Goal: Task Accomplishment & Management: Complete application form

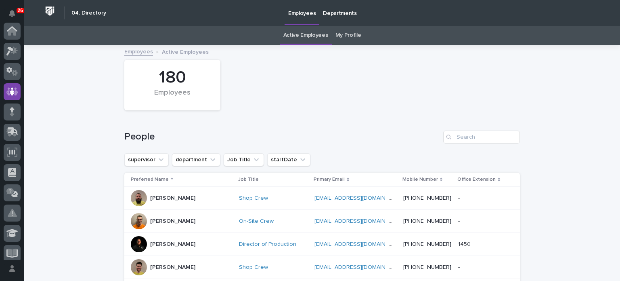
scroll to position [61, 0]
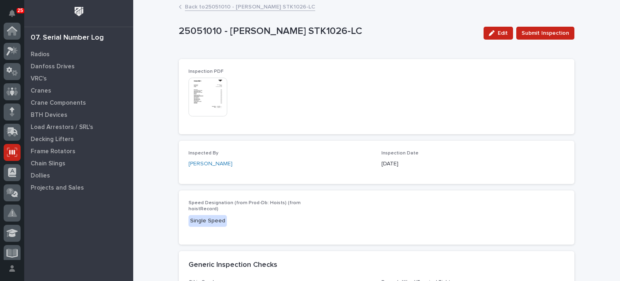
scroll to position [121, 0]
click at [52, 103] on p "Crane Components" at bounding box center [58, 102] width 55 height 7
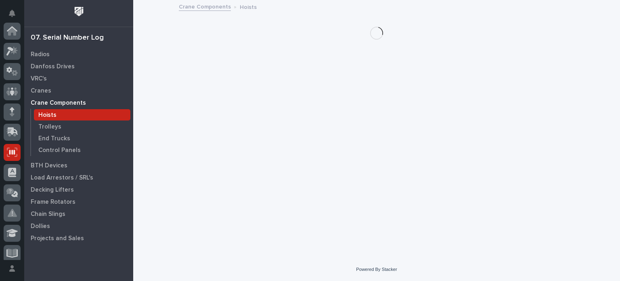
scroll to position [121, 0]
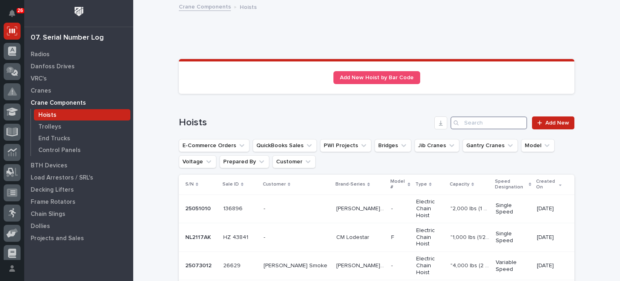
click at [493, 122] on input "Search" at bounding box center [489, 122] width 77 height 13
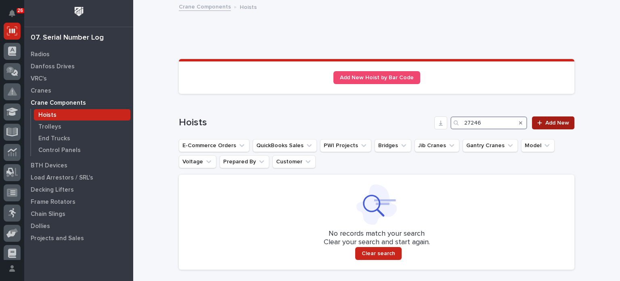
type input "27246"
click at [562, 118] on link "Add New" at bounding box center [553, 122] width 42 height 13
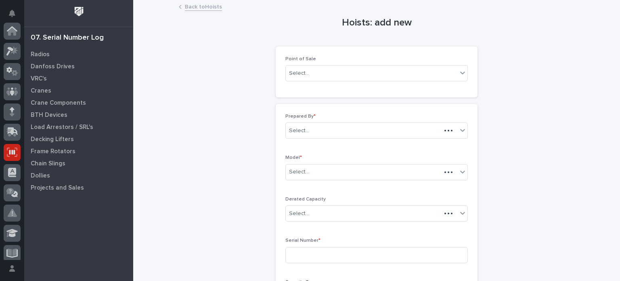
scroll to position [121, 0]
click at [397, 71] on div "Select..." at bounding box center [372, 73] width 172 height 13
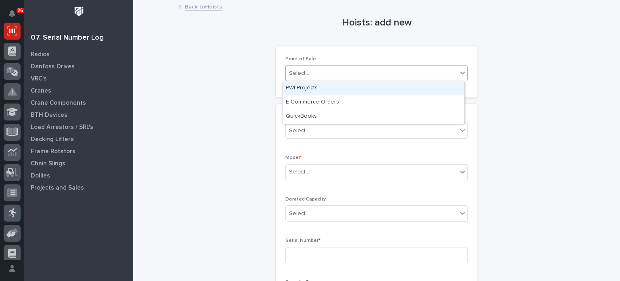
click at [387, 90] on div "PWI Projects" at bounding box center [374, 88] width 182 height 14
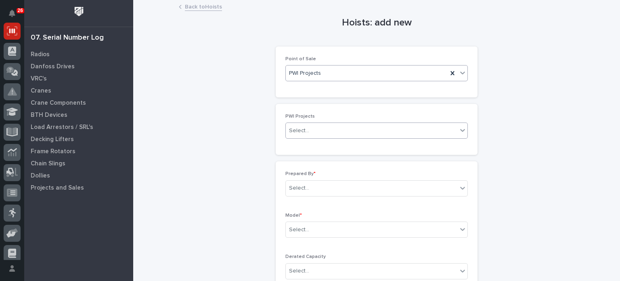
click at [386, 132] on div "Select..." at bounding box center [372, 130] width 172 height 13
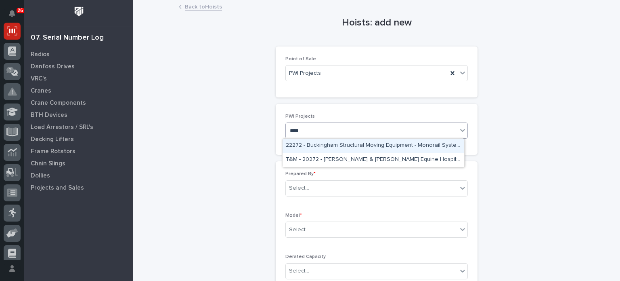
type input "*****"
click at [386, 145] on div "27246 - Hillcrest Trailers LLC - Hoists and Electrification" at bounding box center [374, 145] width 182 height 14
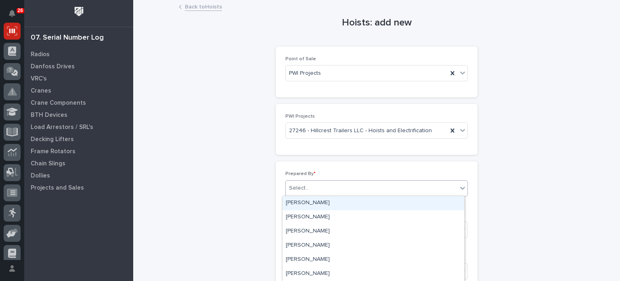
click at [371, 186] on div "Select..." at bounding box center [372, 187] width 172 height 13
type input "*"
type input "***"
click at [366, 200] on div "Brock Miller" at bounding box center [374, 203] width 182 height 14
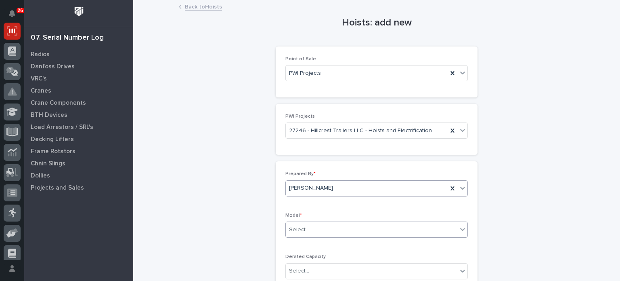
click at [352, 230] on div "Select..." at bounding box center [372, 229] width 172 height 13
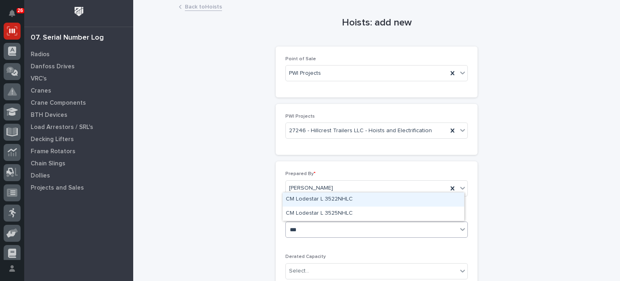
type input "****"
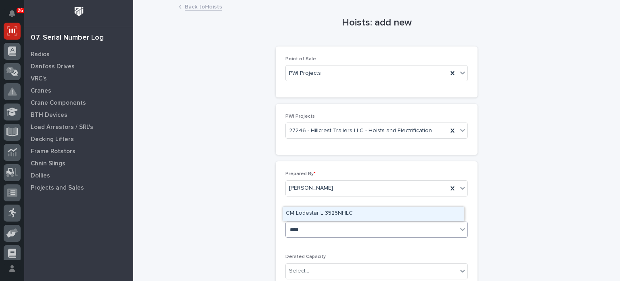
click at [353, 212] on div "CM Lodestar L 3525NHLC" at bounding box center [374, 213] width 182 height 14
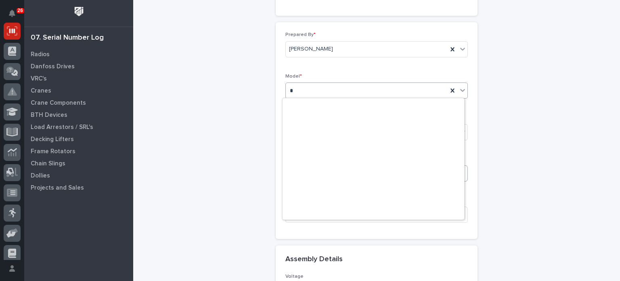
scroll to position [0, 0]
type input "*"
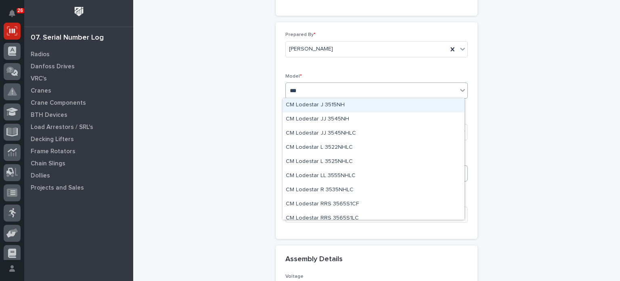
type input "****"
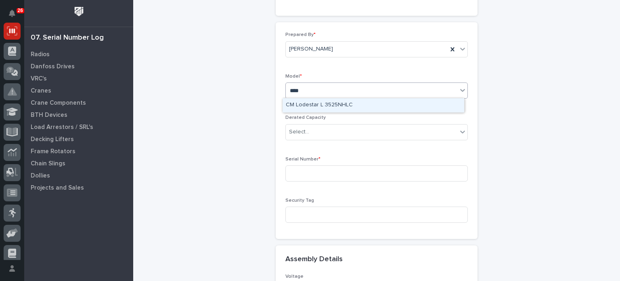
click at [401, 109] on div "CM Lodestar L 3525NHLC" at bounding box center [374, 105] width 182 height 14
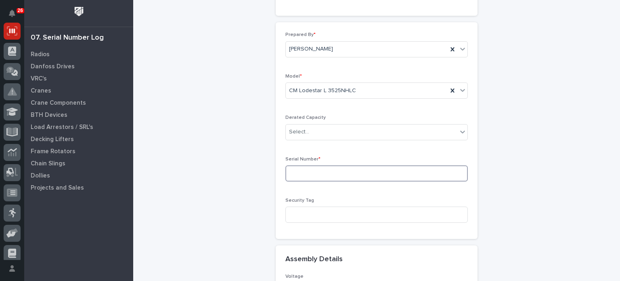
click at [377, 170] on input at bounding box center [376, 173] width 183 height 16
type input "NL6881AE"
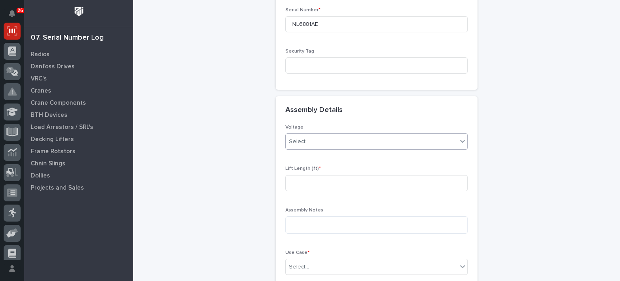
click at [459, 141] on icon at bounding box center [463, 141] width 8 height 8
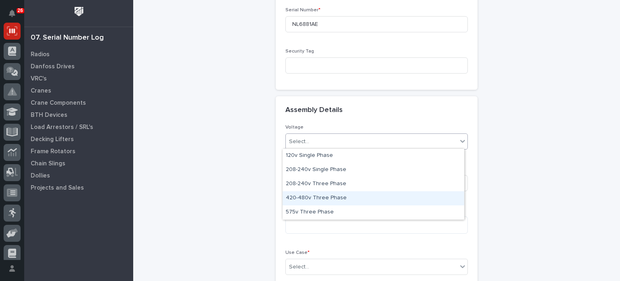
click at [434, 194] on div "420-480v Three Phase" at bounding box center [374, 198] width 182 height 14
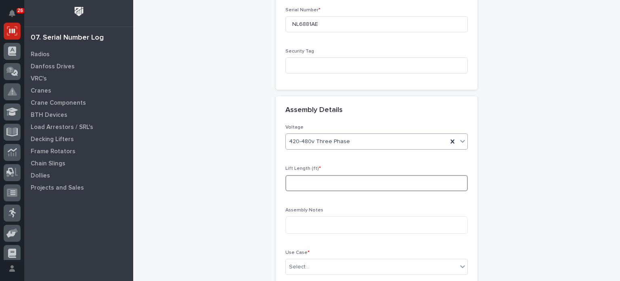
click at [428, 181] on input at bounding box center [376, 183] width 183 height 16
type input "15"
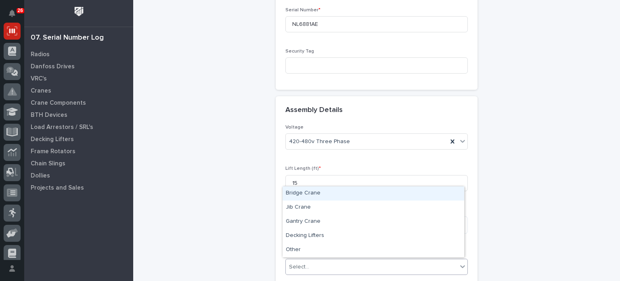
click at [453, 266] on div "Select..." at bounding box center [372, 266] width 172 height 13
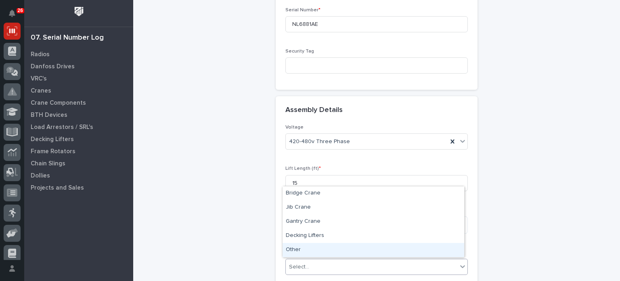
click at [445, 246] on div "Other" at bounding box center [374, 250] width 182 height 14
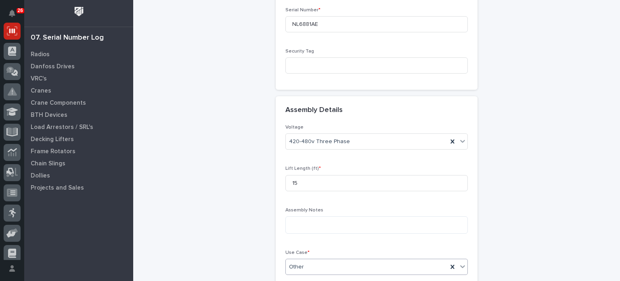
scroll to position [380, 0]
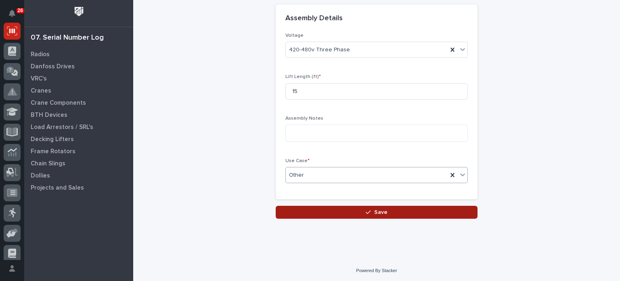
click at [389, 214] on button "Save" at bounding box center [377, 212] width 202 height 13
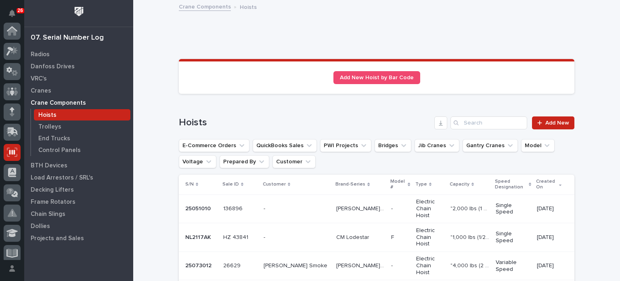
scroll to position [121, 0]
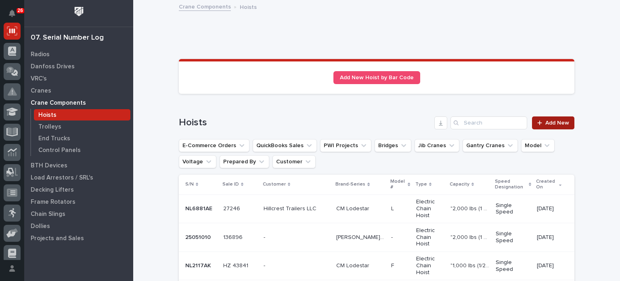
click at [547, 122] on span "Add New" at bounding box center [557, 123] width 24 height 6
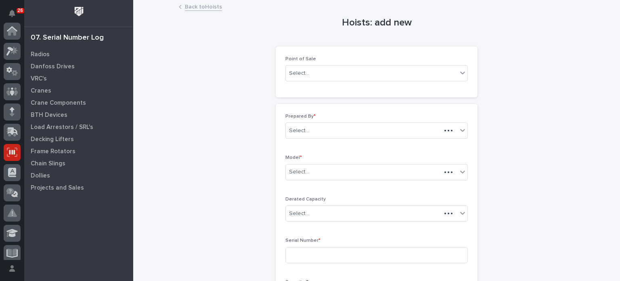
scroll to position [121, 0]
click at [446, 81] on div "Point of Sale Select..." at bounding box center [376, 71] width 183 height 31
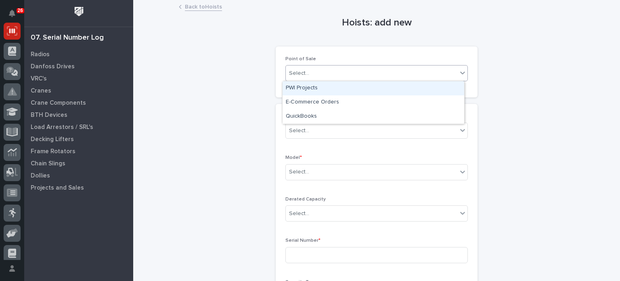
click at [453, 74] on div "Select..." at bounding box center [372, 73] width 172 height 13
click at [441, 92] on div "PWI Projects" at bounding box center [374, 88] width 182 height 14
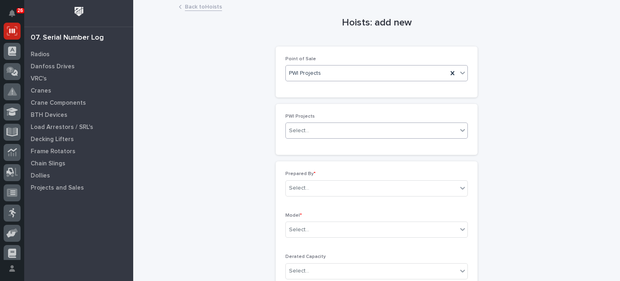
click at [412, 129] on div "Select..." at bounding box center [372, 130] width 172 height 13
type input "*****"
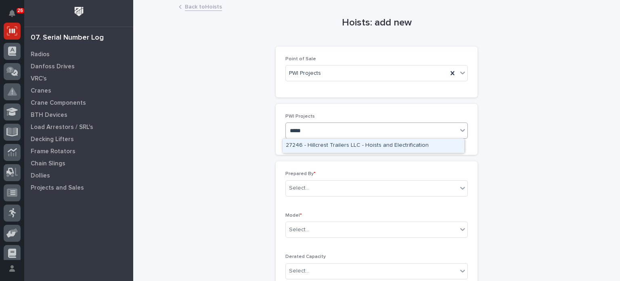
click at [410, 145] on div "27246 - Hillcrest Trailers LLC - Hoists and Electrification" at bounding box center [374, 145] width 182 height 14
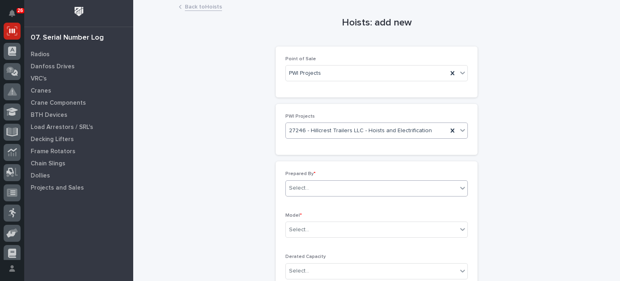
click at [392, 190] on div "Select..." at bounding box center [372, 187] width 172 height 13
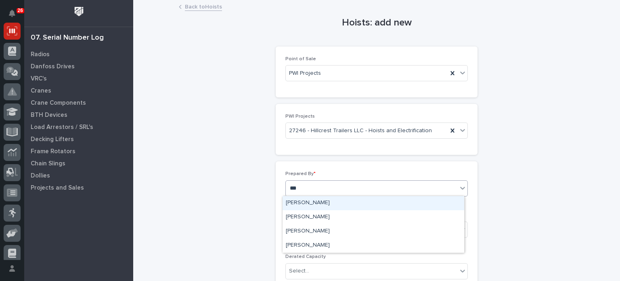
type input "****"
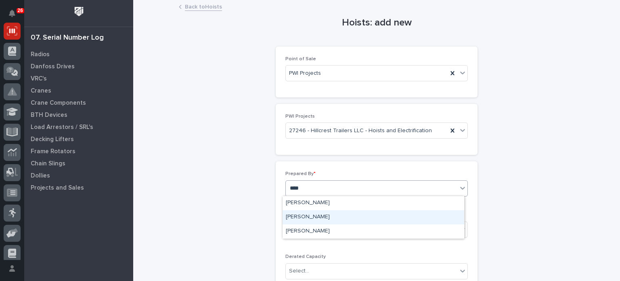
click at [390, 220] on div "Patrick Briar" at bounding box center [374, 217] width 182 height 14
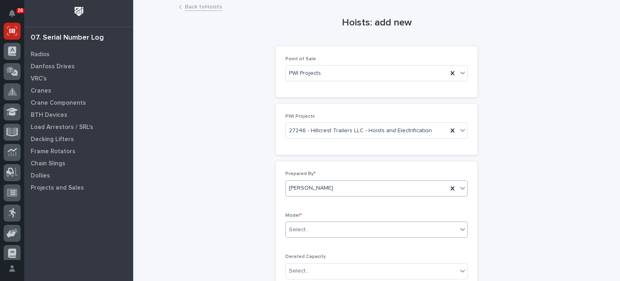
click at [390, 228] on div "Select..." at bounding box center [372, 229] width 172 height 13
type input "*"
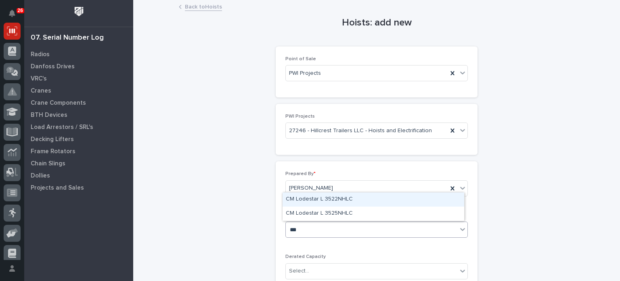
type input "****"
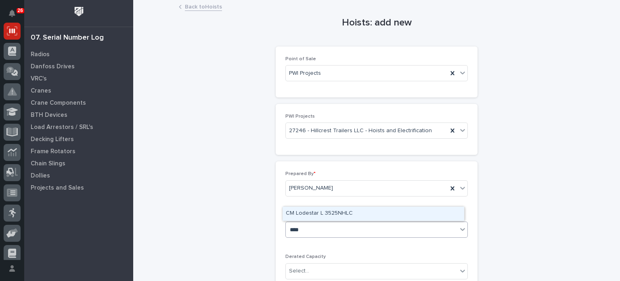
click at [383, 214] on div "CM Lodestar L 3525NHLC" at bounding box center [374, 213] width 182 height 14
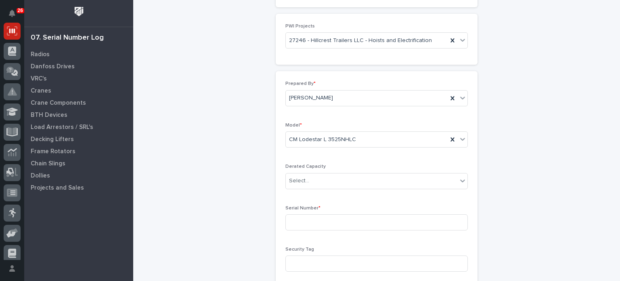
scroll to position [102, 0]
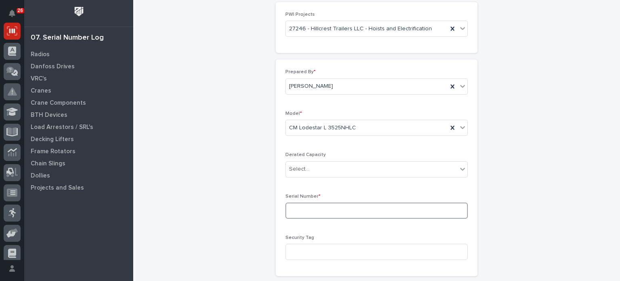
click at [416, 211] on input at bounding box center [376, 210] width 183 height 16
type input "NL6885AE"
click at [524, 195] on div "Hoists: add new Loading... Saving… Loading... Saving… Loading... Saving… Point …" at bounding box center [377, 197] width 396 height 597
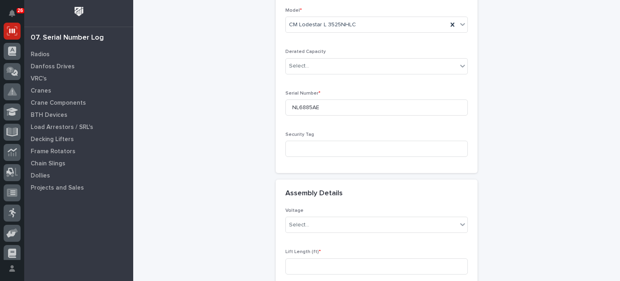
scroll to position [207, 0]
click at [461, 222] on icon at bounding box center [463, 222] width 8 height 8
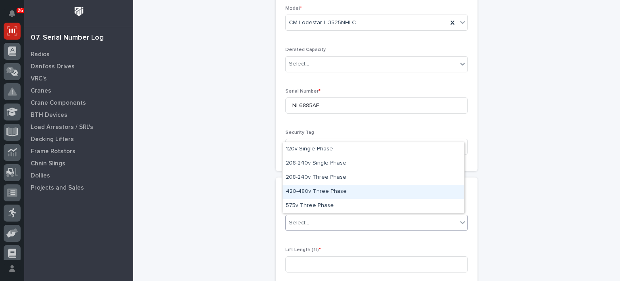
click at [451, 191] on div "420-480v Three Phase" at bounding box center [374, 192] width 182 height 14
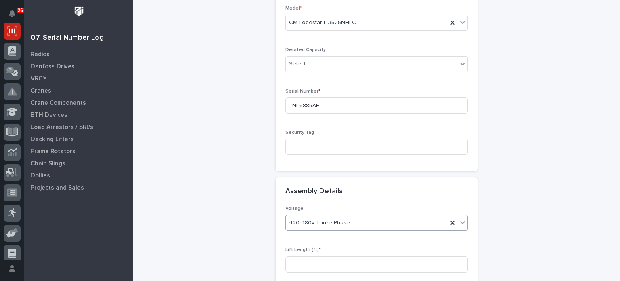
click at [497, 205] on div "Hoists: add new Loading... Saving… Loading... Saving… Loading... Saving… Point …" at bounding box center [377, 92] width 396 height 597
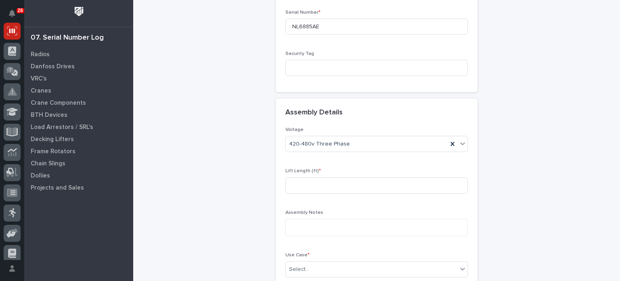
scroll to position [287, 0]
click at [449, 177] on div "Lift Length (ft) *" at bounding box center [376, 182] width 183 height 31
click at [449, 177] on input at bounding box center [376, 184] width 183 height 16
type input "15"
click at [510, 235] on div "Hoists: add new Loading... Saving… Loading... Saving… Loading... Saving… Point …" at bounding box center [377, 12] width 396 height 597
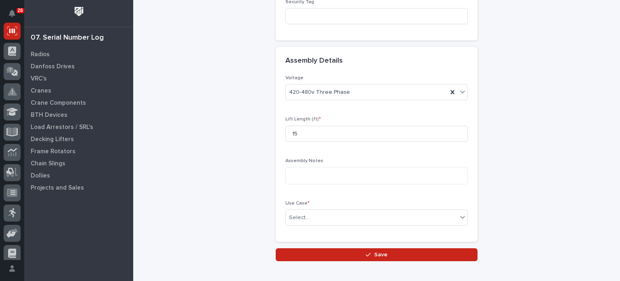
scroll to position [338, 0]
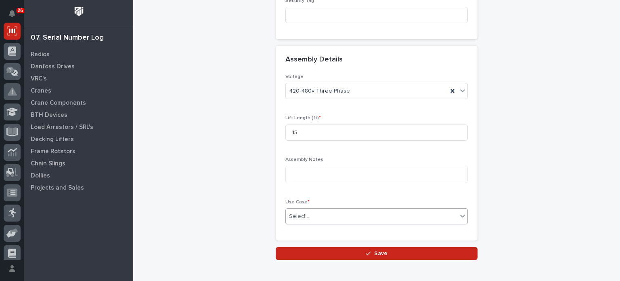
click at [460, 217] on icon at bounding box center [463, 216] width 8 height 8
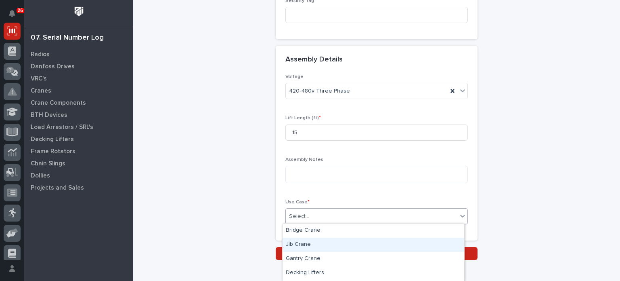
scroll to position [13, 0]
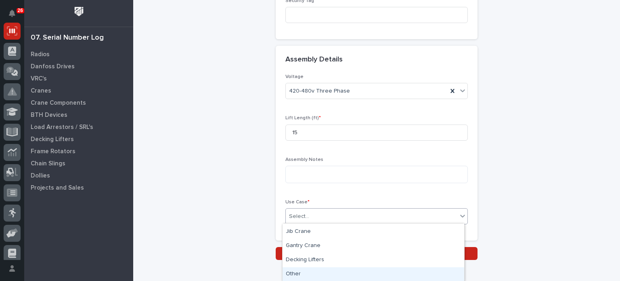
click at [428, 273] on div "Other" at bounding box center [374, 274] width 182 height 14
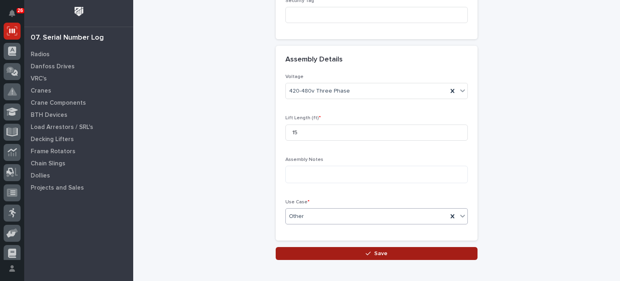
click at [422, 253] on button "Save" at bounding box center [377, 253] width 202 height 13
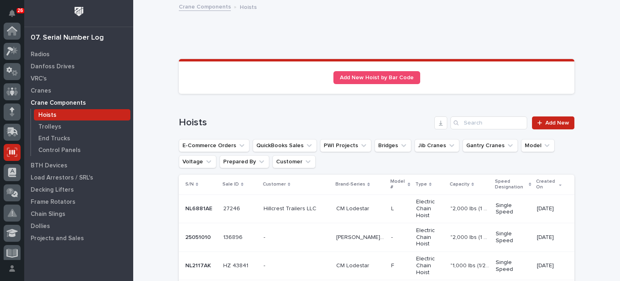
scroll to position [121, 0]
